Goal: Book appointment/travel/reservation

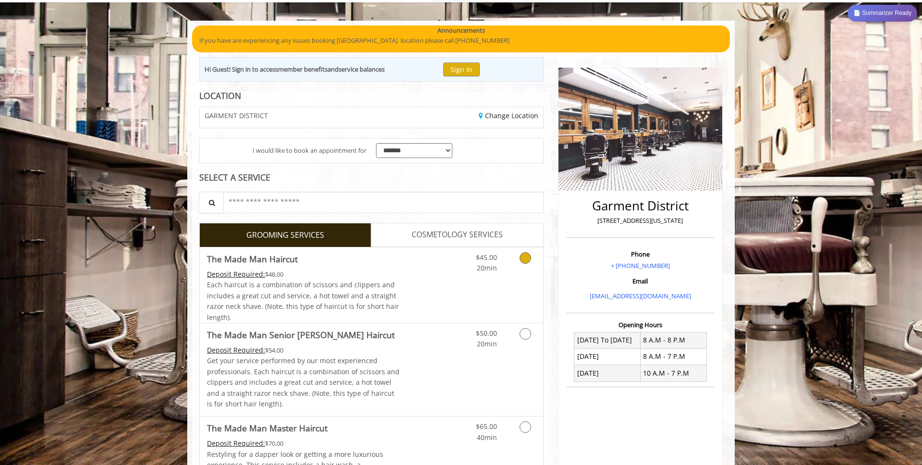
scroll to position [79, 0]
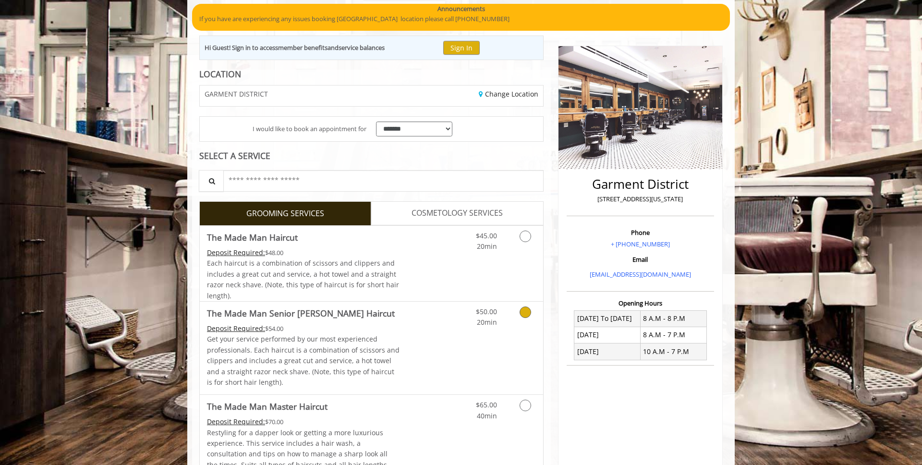
click at [510, 317] on div "Grooming services" at bounding box center [523, 314] width 39 height 26
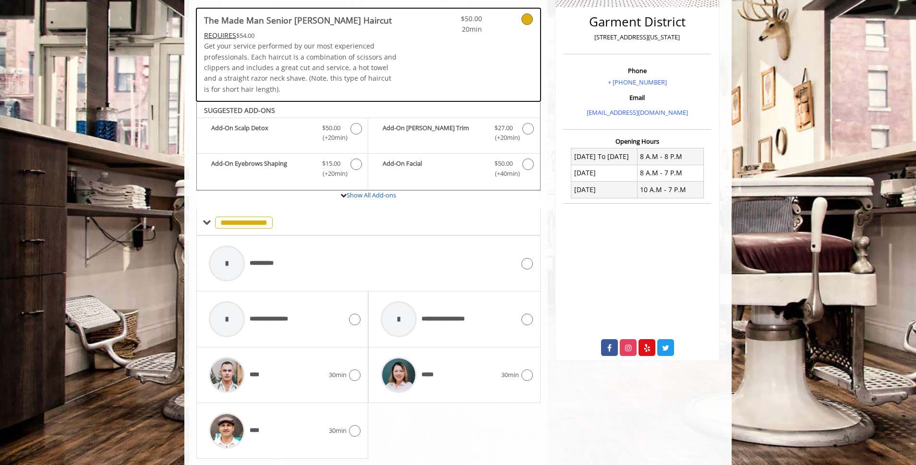
scroll to position [268, 0]
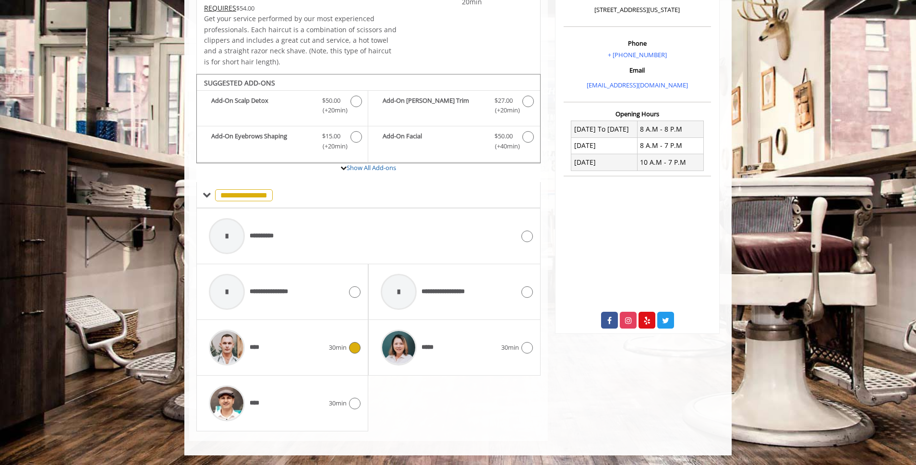
click at [276, 360] on div "****" at bounding box center [266, 347] width 125 height 46
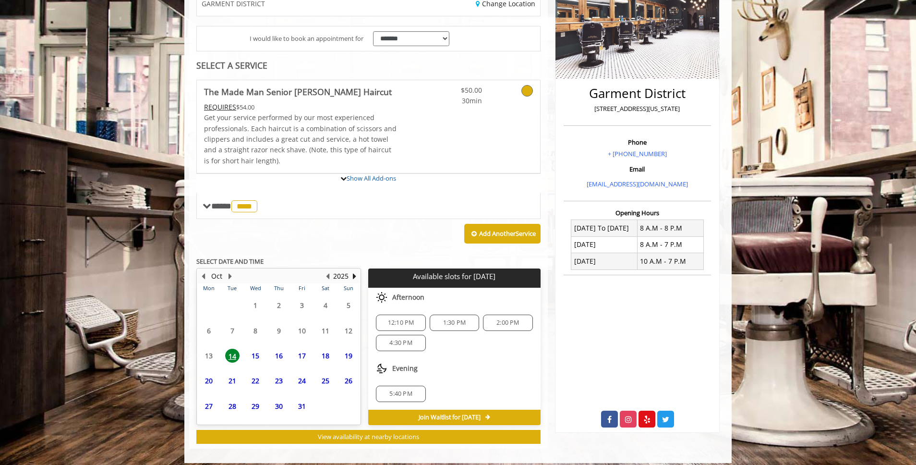
scroll to position [264, 0]
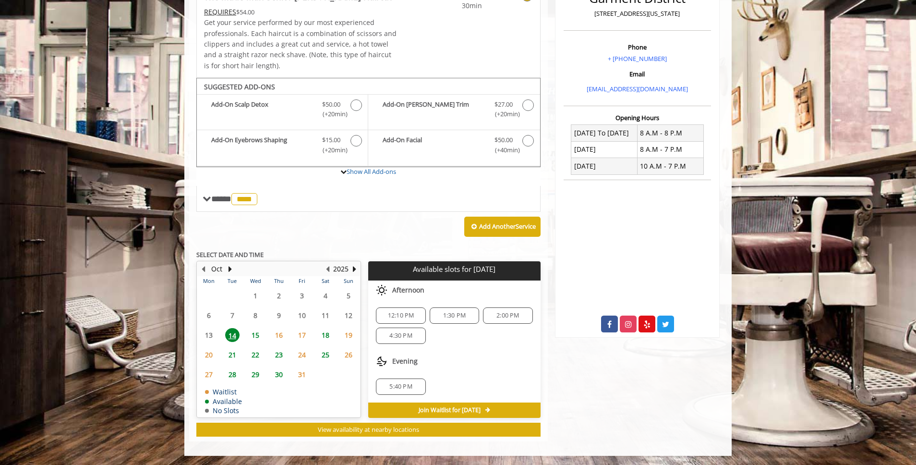
click at [257, 333] on span "15" at bounding box center [255, 335] width 14 height 14
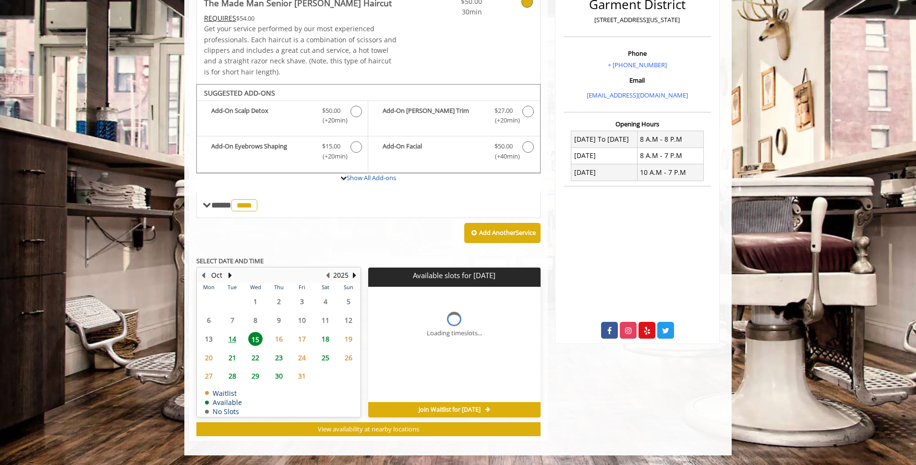
scroll to position [257, 0]
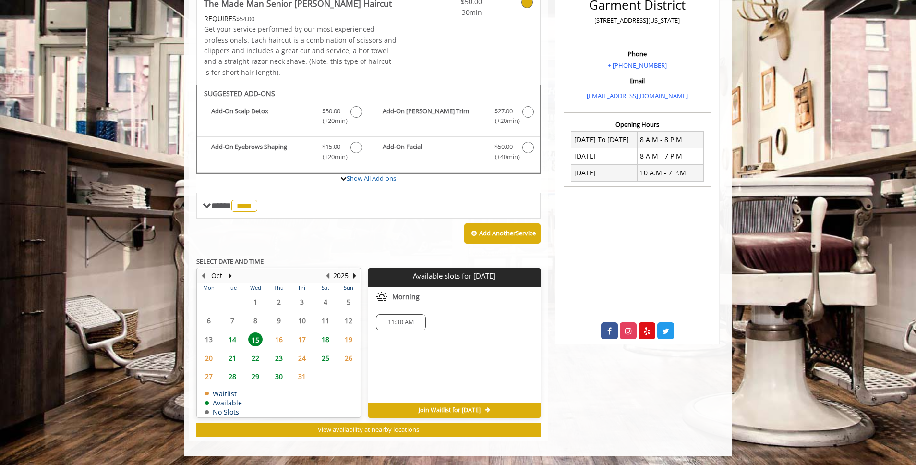
click at [397, 323] on span "11:30 AM" at bounding box center [401, 322] width 26 height 8
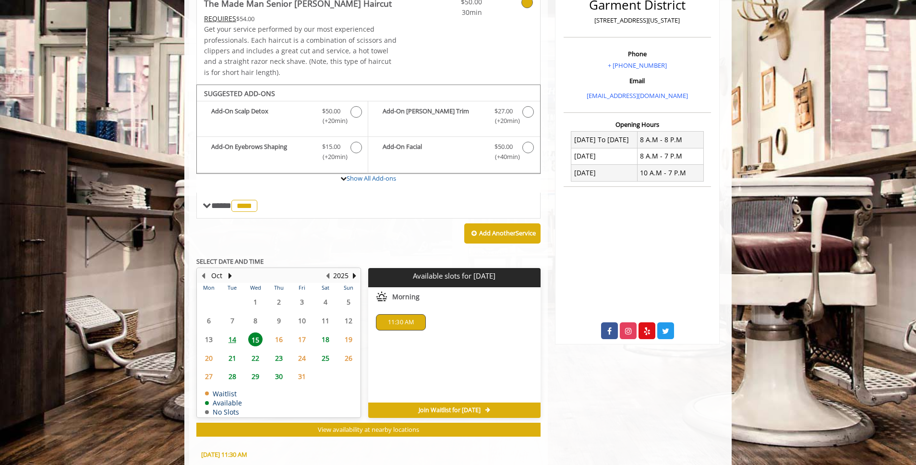
scroll to position [431, 0]
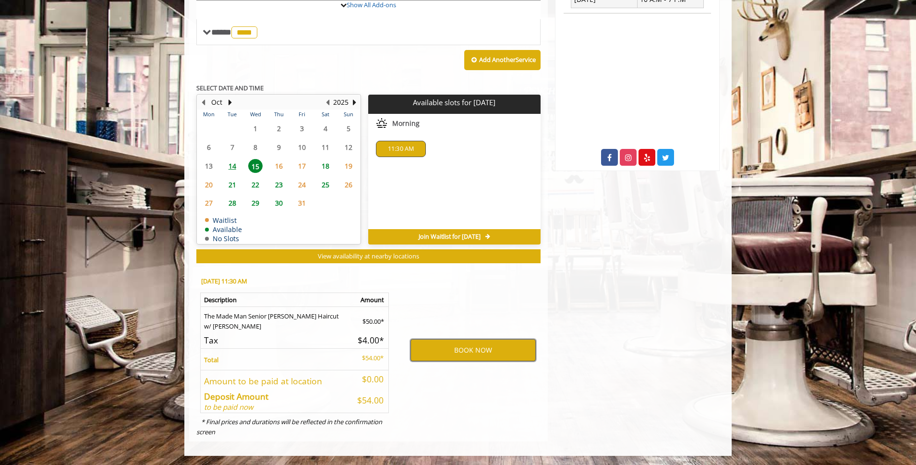
click at [450, 356] on button "BOOK NOW" at bounding box center [472, 350] width 125 height 22
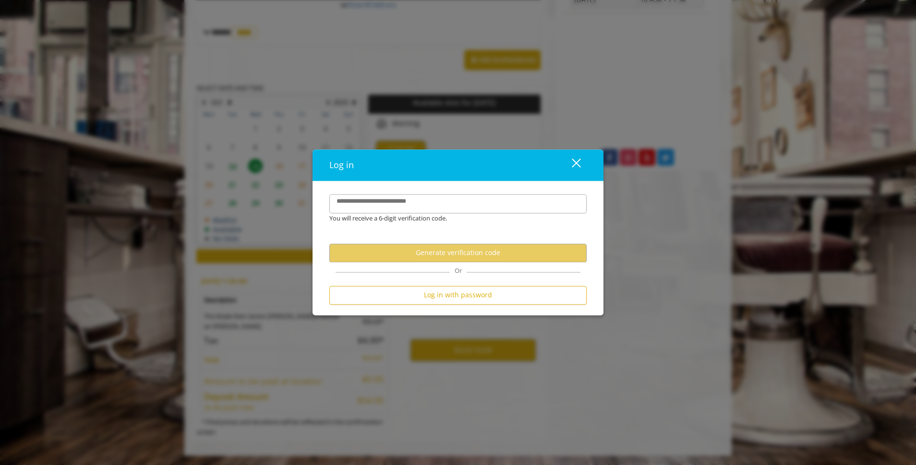
click at [579, 159] on div "close dialog" at bounding box center [576, 162] width 9 height 9
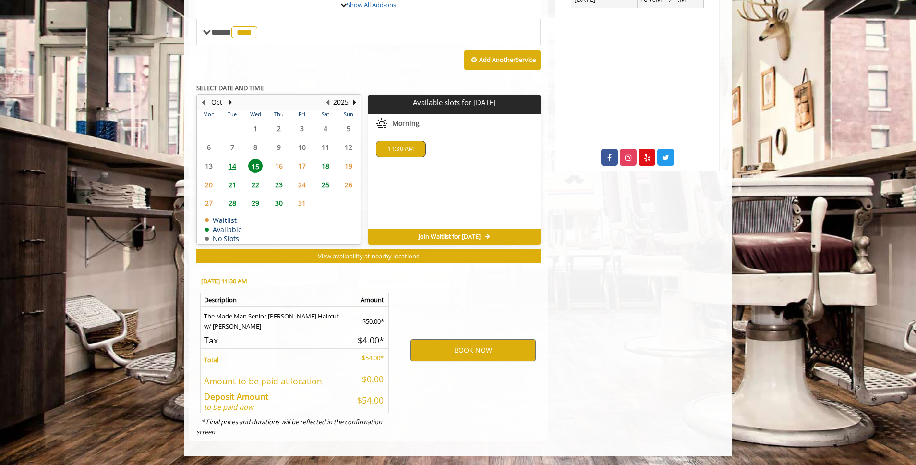
scroll to position [0, 0]
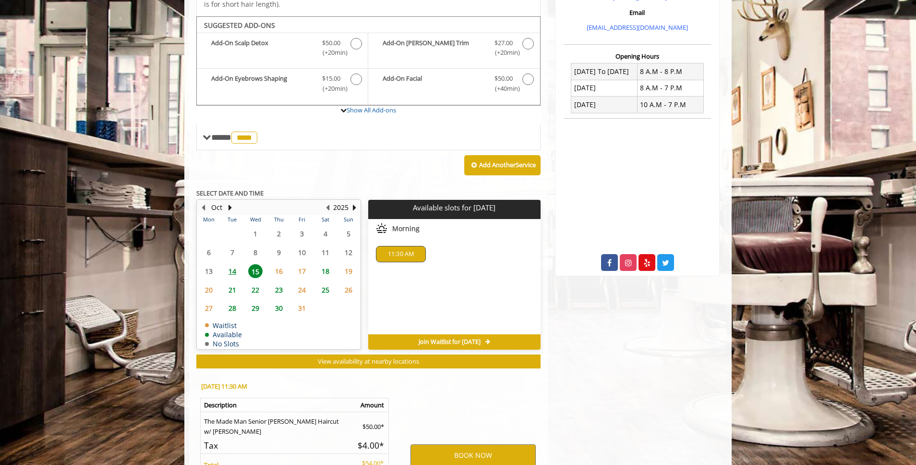
click at [228, 269] on span "14" at bounding box center [232, 271] width 14 height 14
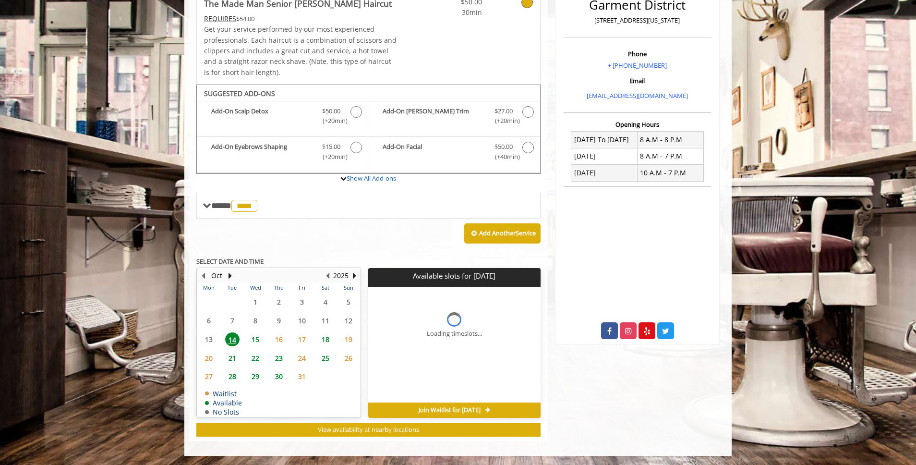
scroll to position [264, 0]
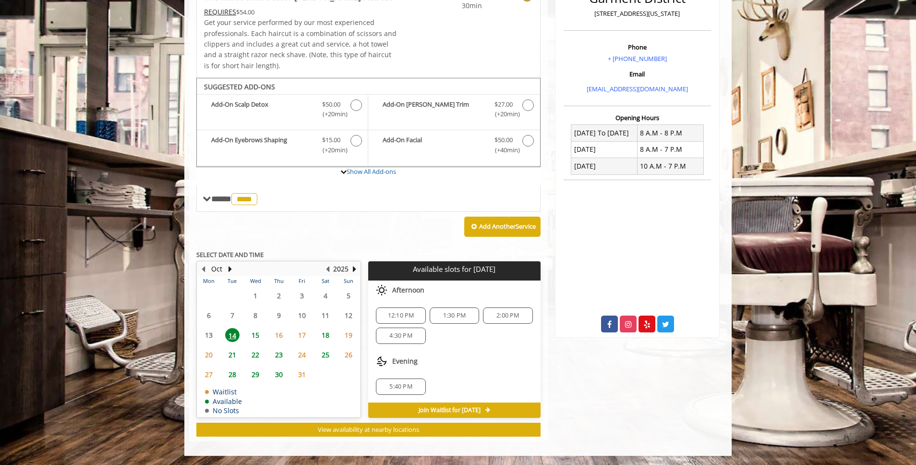
click at [400, 381] on div "5:40 PM" at bounding box center [400, 386] width 49 height 16
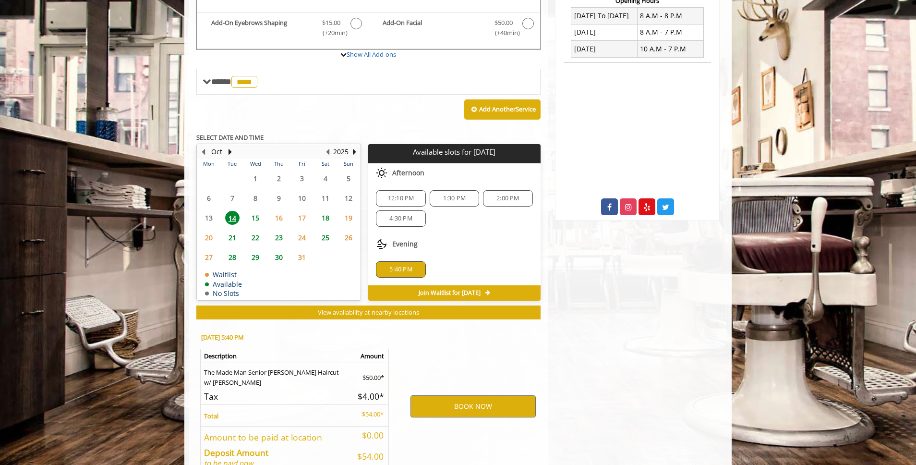
scroll to position [437, 0]
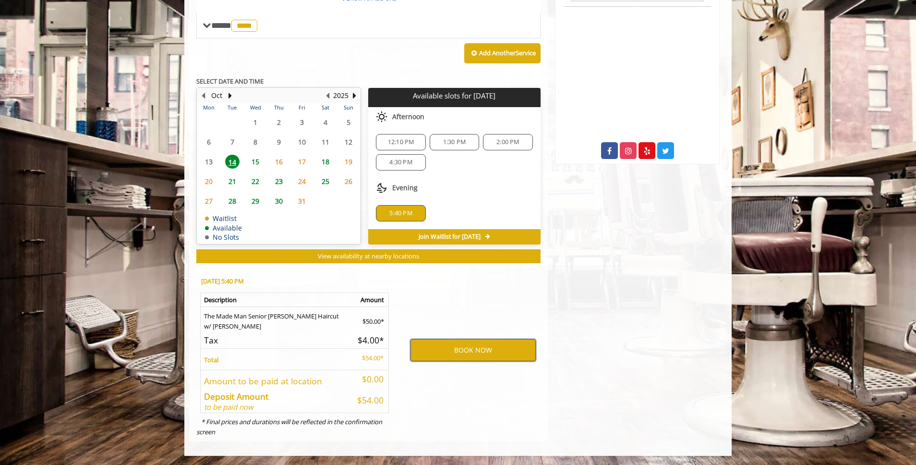
click at [443, 357] on button "BOOK NOW" at bounding box center [472, 350] width 125 height 22
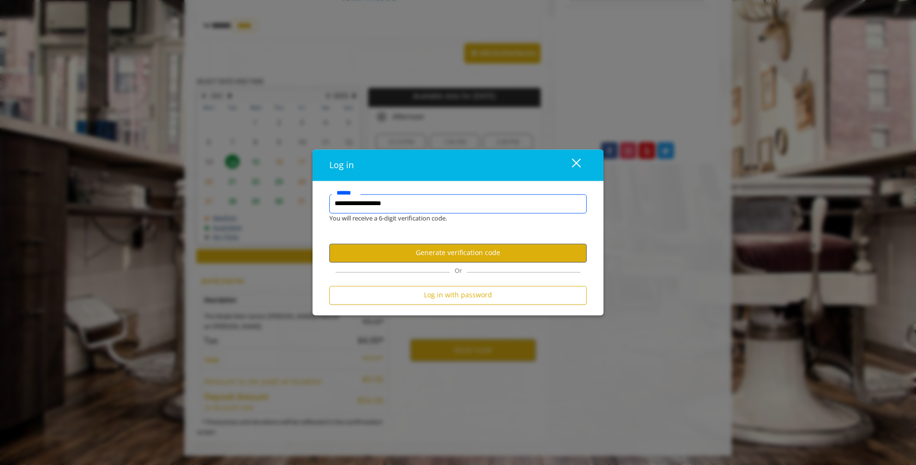
type input "**********"
click at [457, 253] on button "Generate verification code" at bounding box center [457, 252] width 257 height 19
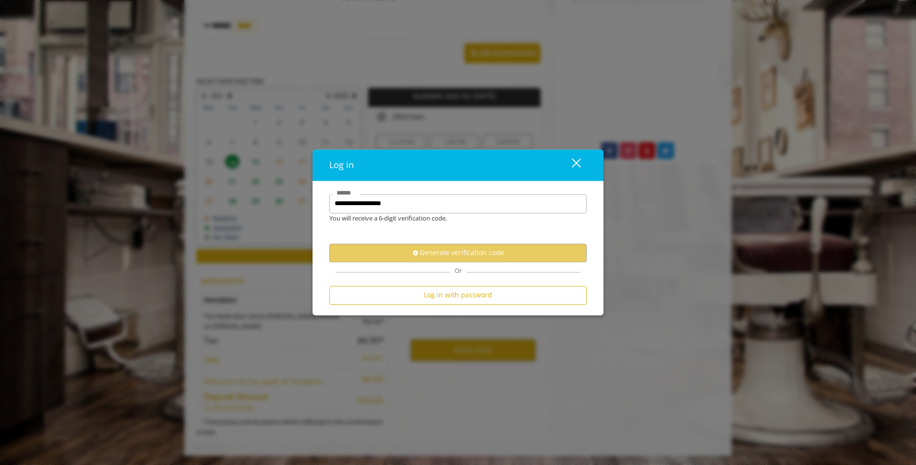
scroll to position [0, 0]
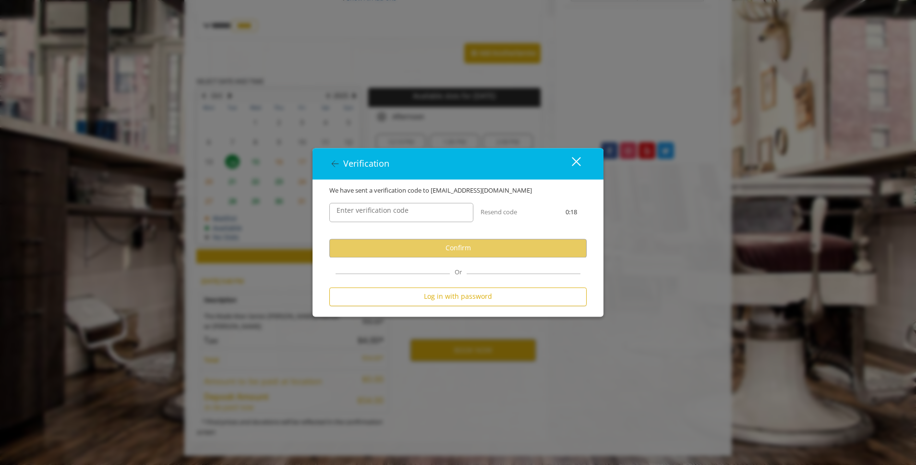
click at [360, 209] on label "Enter verification code" at bounding box center [373, 210] width 82 height 11
click at [360, 209] on input "Enter verification code" at bounding box center [401, 212] width 144 height 19
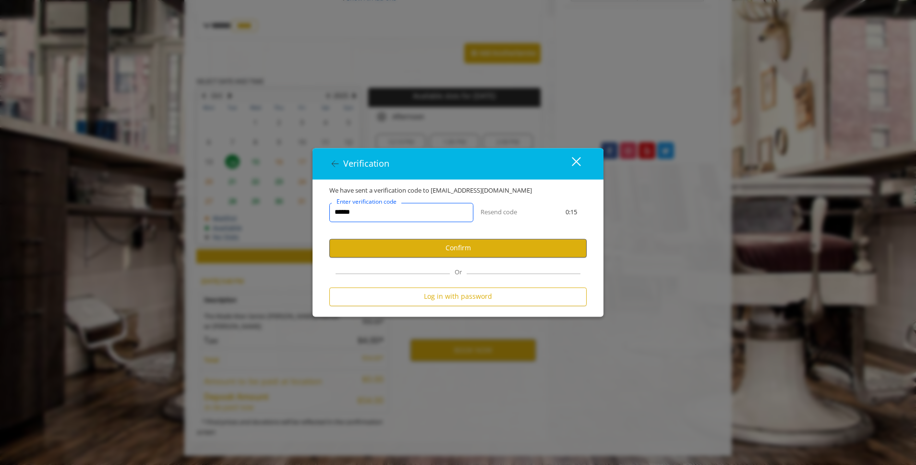
type input "******"
click at [422, 247] on button "Confirm" at bounding box center [457, 248] width 257 height 19
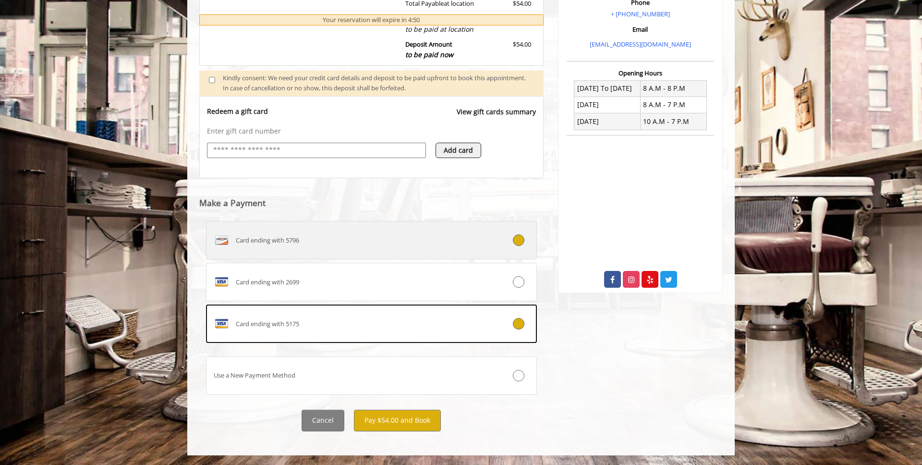
scroll to position [308, 0]
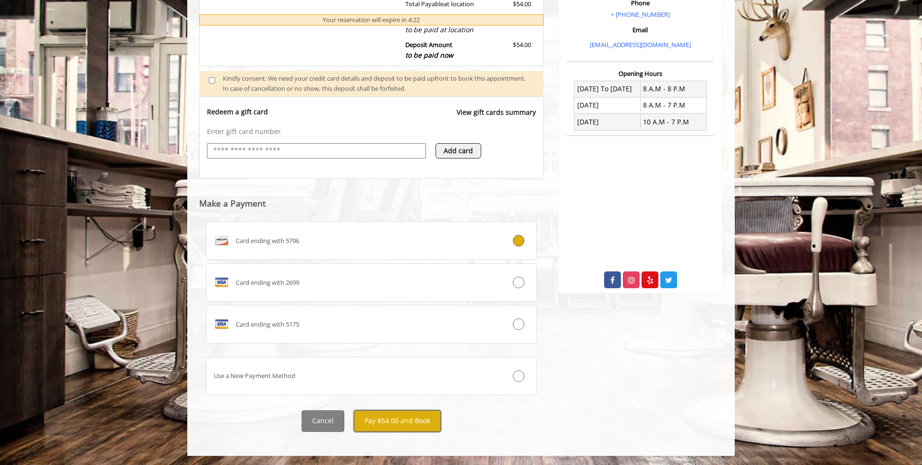
click at [422, 419] on button "Pay $54.00 and Book" at bounding box center [397, 421] width 87 height 22
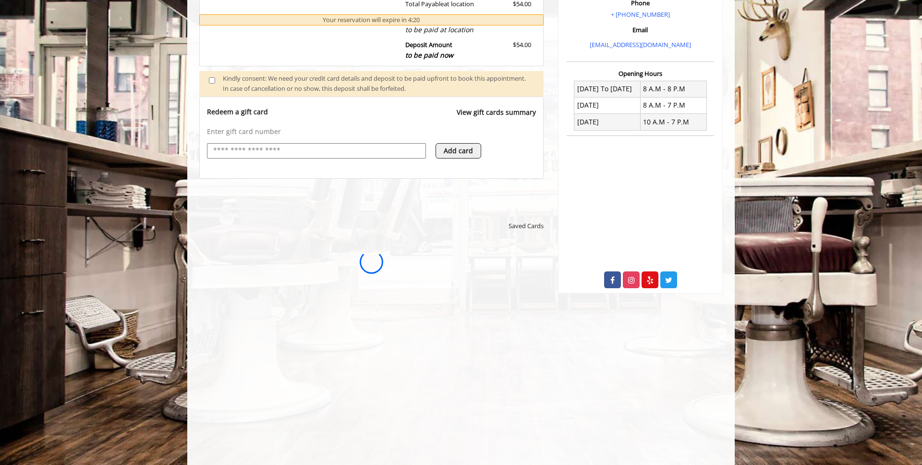
scroll to position [0, 0]
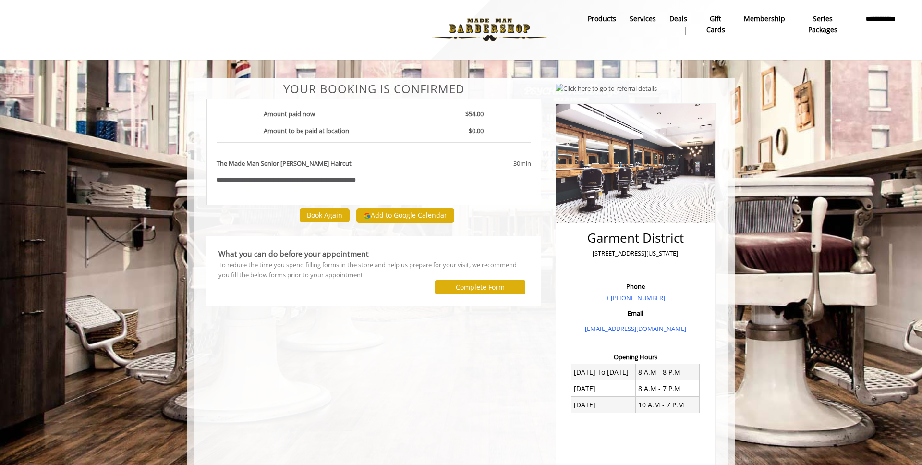
click at [749, 87] on body "**********" at bounding box center [461, 334] width 922 height 512
